Goal: Find specific page/section: Find specific page/section

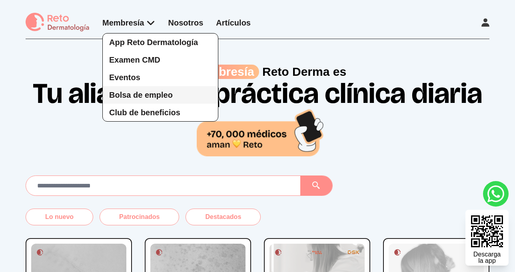
click at [137, 95] on span "Bolsa de empleo" at bounding box center [141, 95] width 64 height 9
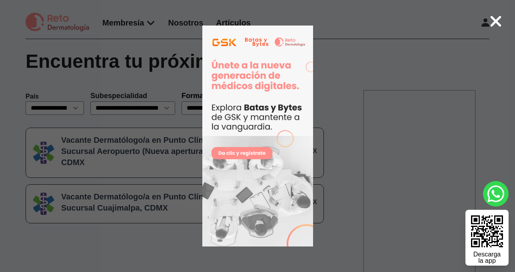
click at [495, 22] on icon at bounding box center [495, 21] width 11 height 11
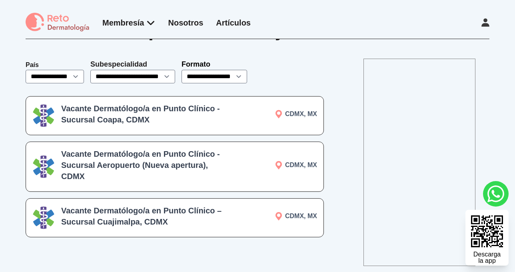
scroll to position [32, 0]
